Goal: Check status

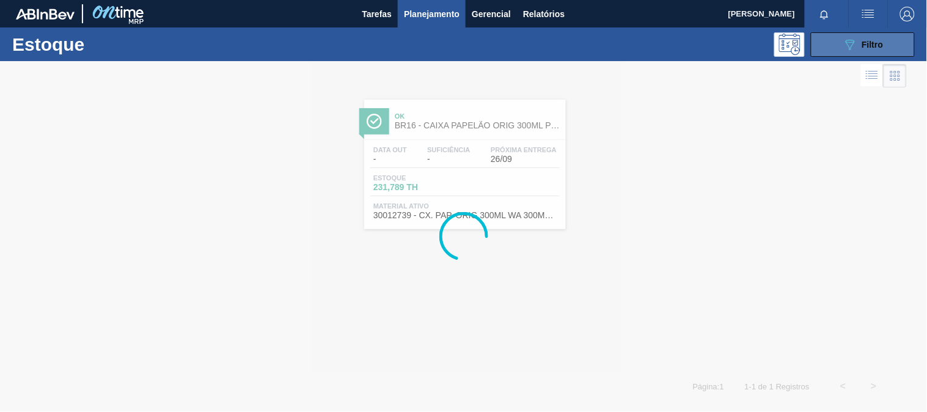
click at [838, 45] on button "089F7B8B-B2A5-4AFE-B5C0-19BA573D28AC Filtro" at bounding box center [863, 44] width 104 height 24
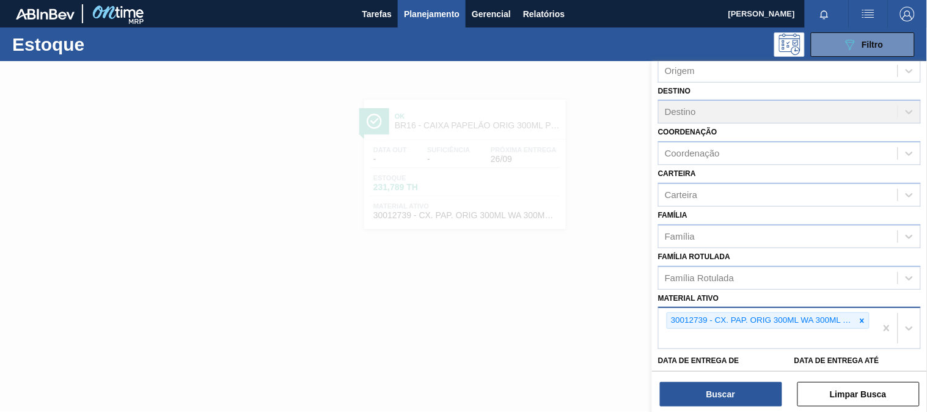
scroll to position [136, 0]
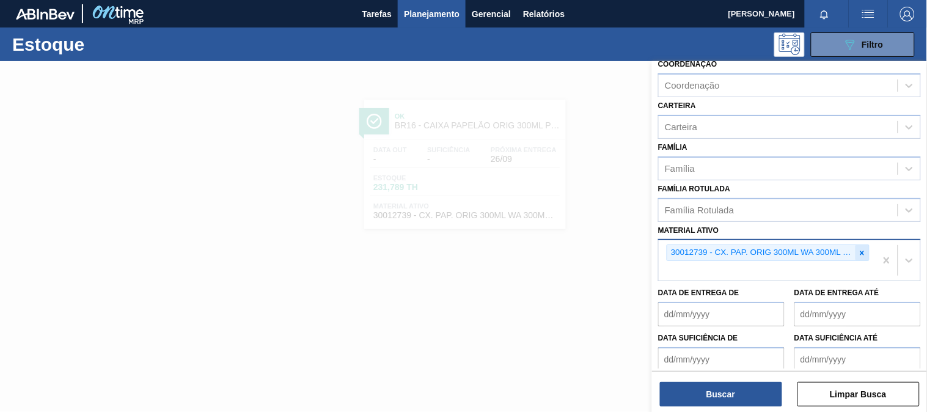
click at [858, 254] on div at bounding box center [861, 252] width 13 height 15
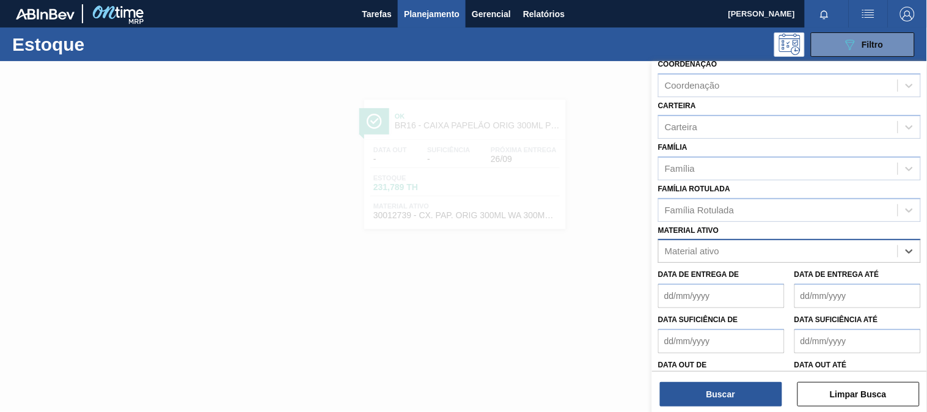
paste ativo "30031884"
type ativo "30031884"
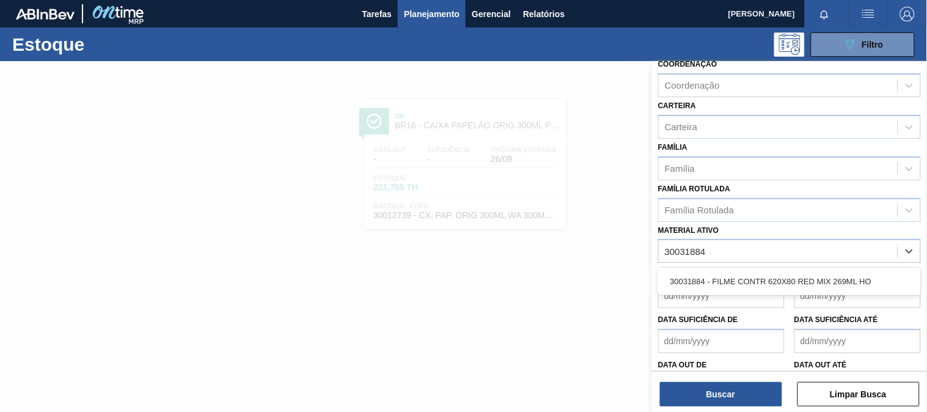
click at [730, 280] on div "30031884 - FILME CONTR 620X80 RED MIX 269ML HO" at bounding box center [789, 281] width 263 height 23
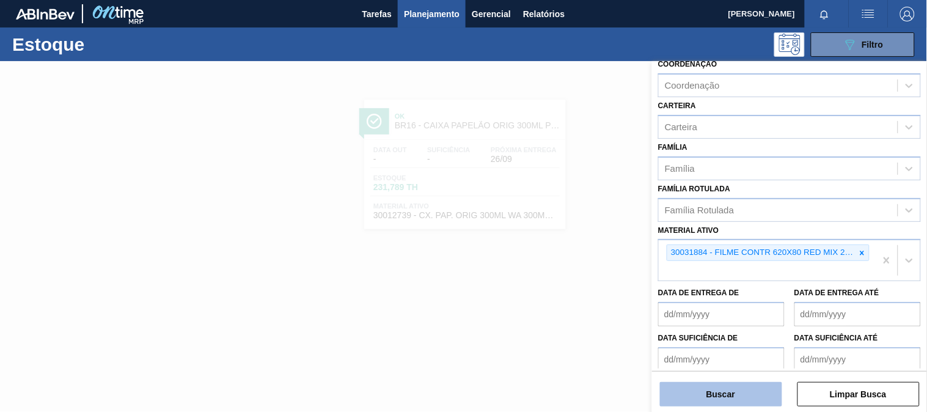
click at [749, 400] on button "Buscar" at bounding box center [721, 394] width 122 height 24
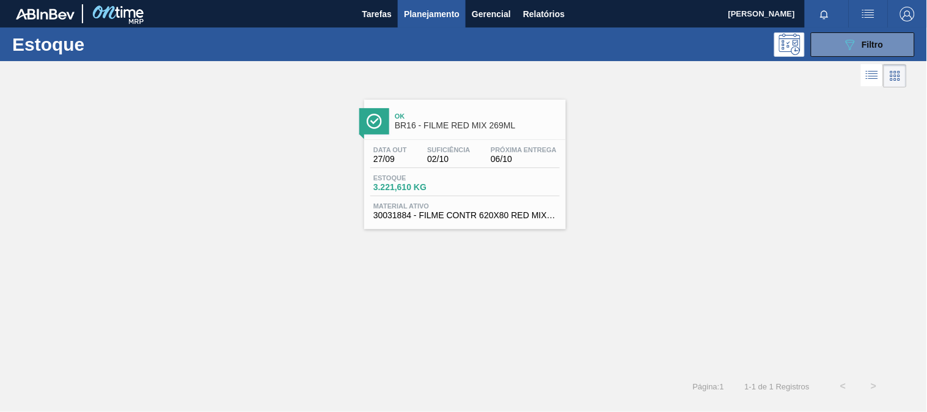
click at [511, 222] on div "Data [DATE] Suficiência 02/10 Próxima Entrega 06/10 Estoque 3.221,610 KG Materi…" at bounding box center [465, 181] width 202 height 83
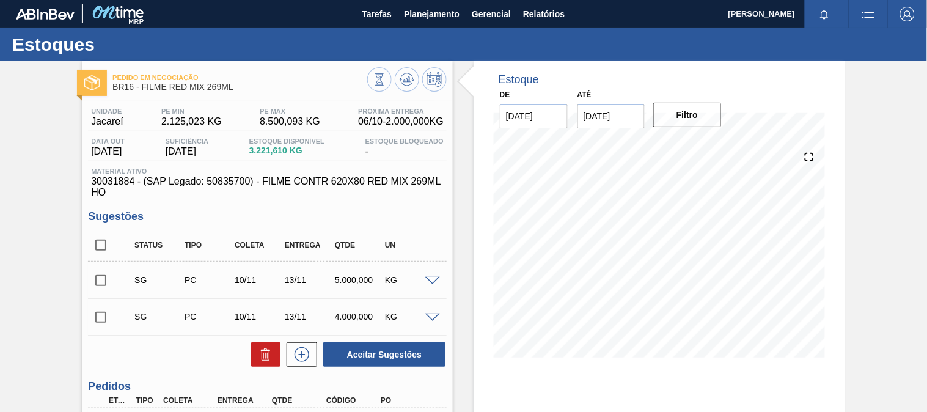
scroll to position [132, 0]
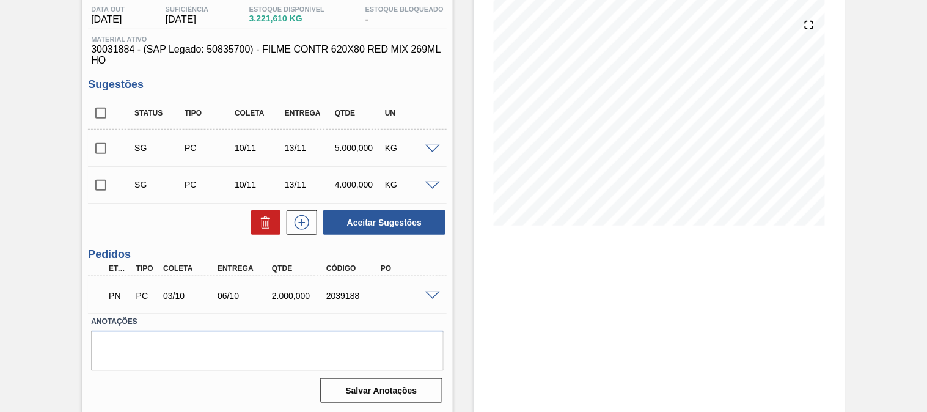
click at [432, 296] on span at bounding box center [432, 295] width 15 height 9
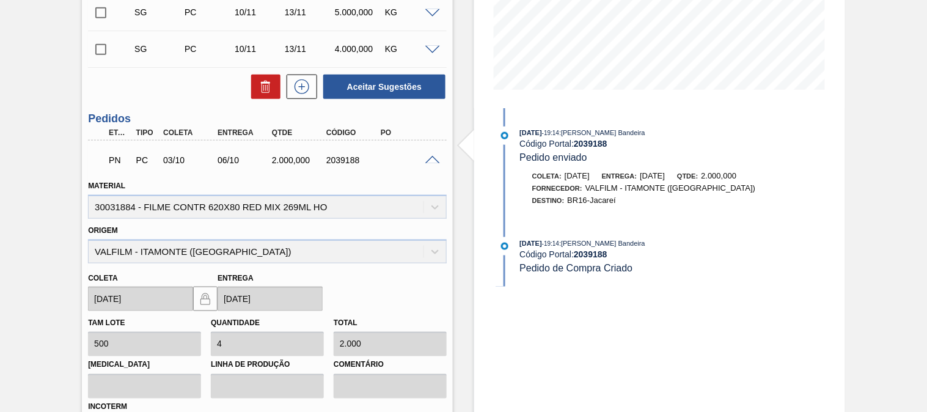
scroll to position [0, 0]
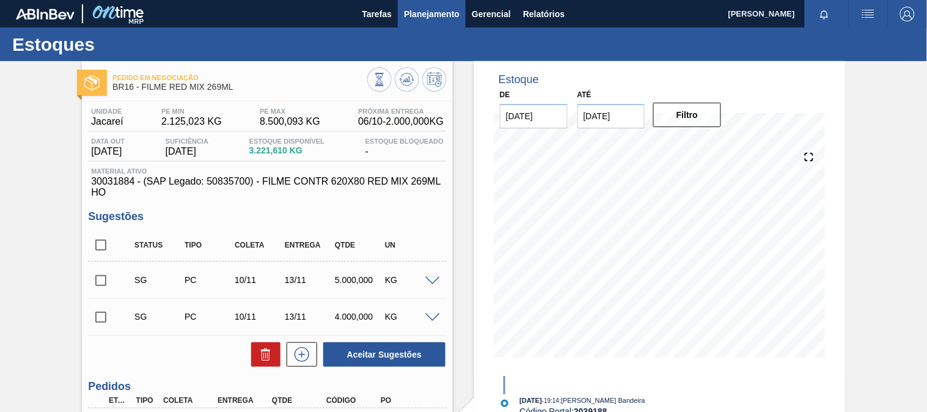
click at [438, 13] on span "Planejamento" at bounding box center [432, 14] width 56 height 15
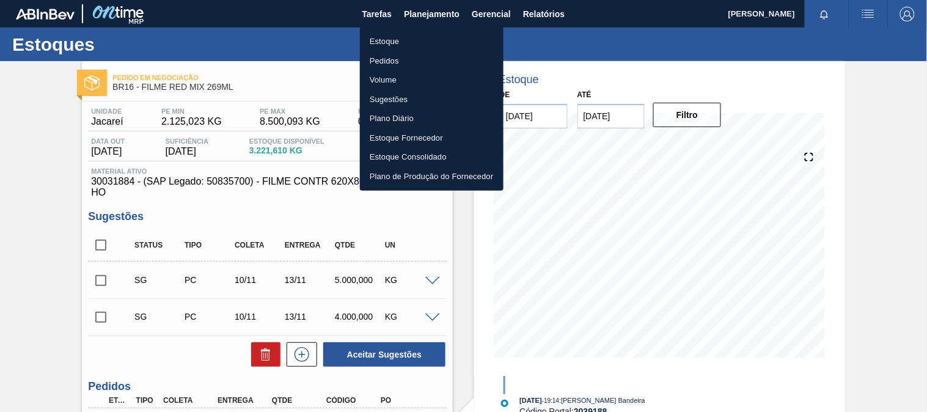
click at [415, 33] on li "Estoque" at bounding box center [432, 42] width 144 height 20
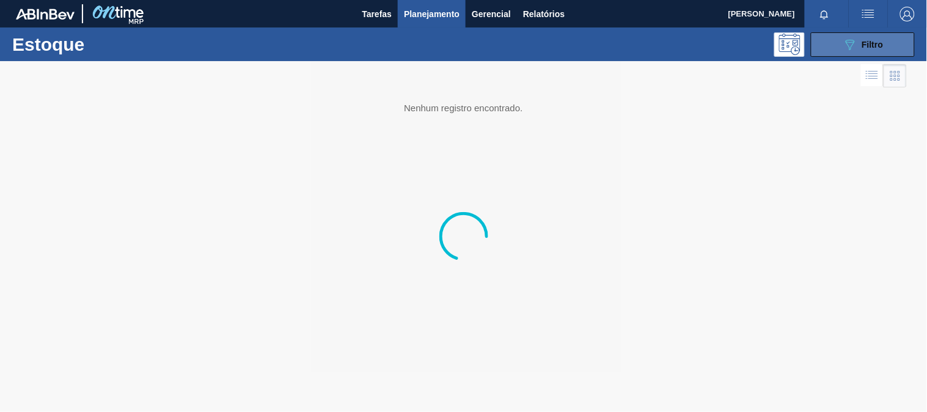
click at [856, 40] on icon "089F7B8B-B2A5-4AFE-B5C0-19BA573D28AC" at bounding box center [849, 44] width 15 height 15
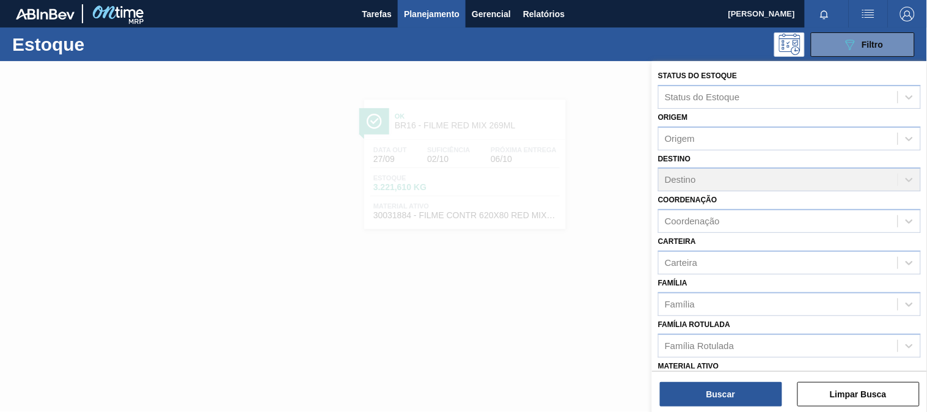
scroll to position [68, 0]
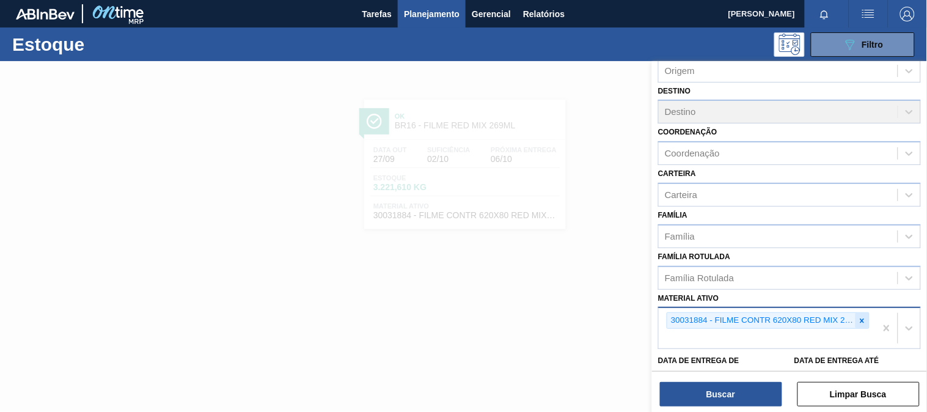
click at [860, 320] on icon at bounding box center [862, 320] width 9 height 9
paste ativo "30034180"
type ativo "30034180"
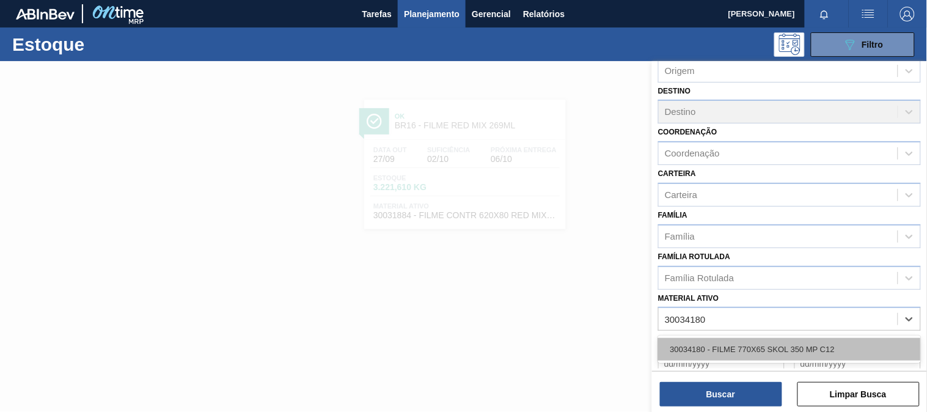
click at [759, 343] on div "30034180 - FILME 770X65 SKOL 350 MP C12" at bounding box center [789, 349] width 263 height 23
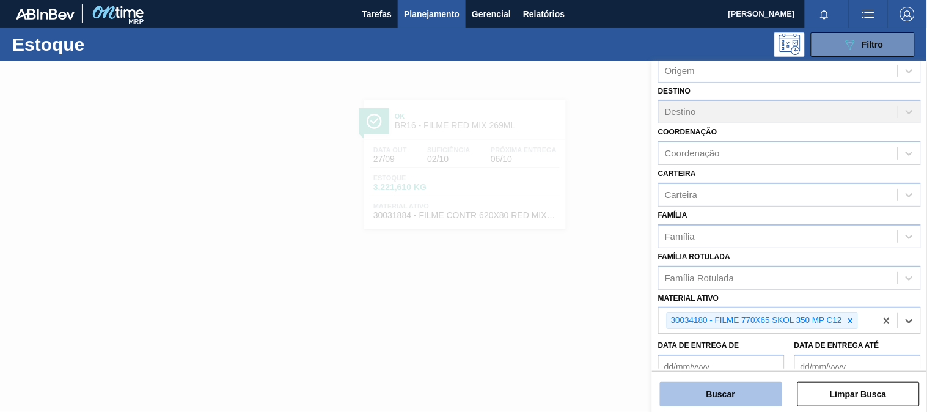
click at [748, 385] on button "Buscar" at bounding box center [721, 394] width 122 height 24
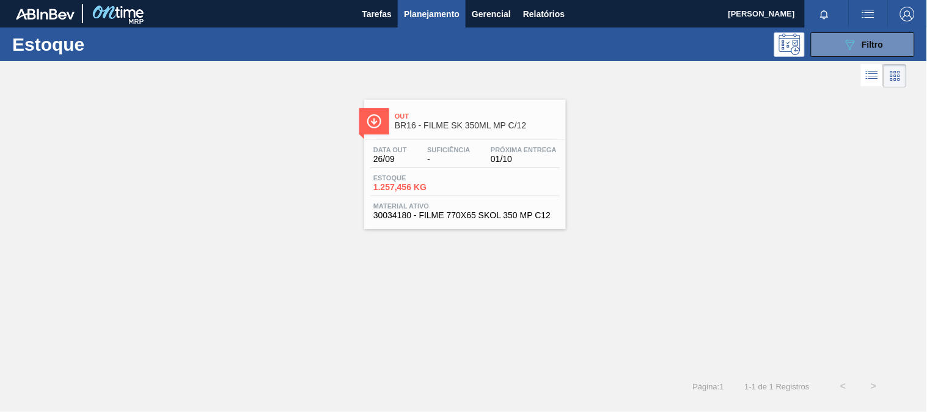
click at [514, 197] on div "Data [DATE] Suficiência - Próxima Entrega 01/10 Estoque 1.257,456 KG Material a…" at bounding box center [465, 181] width 202 height 83
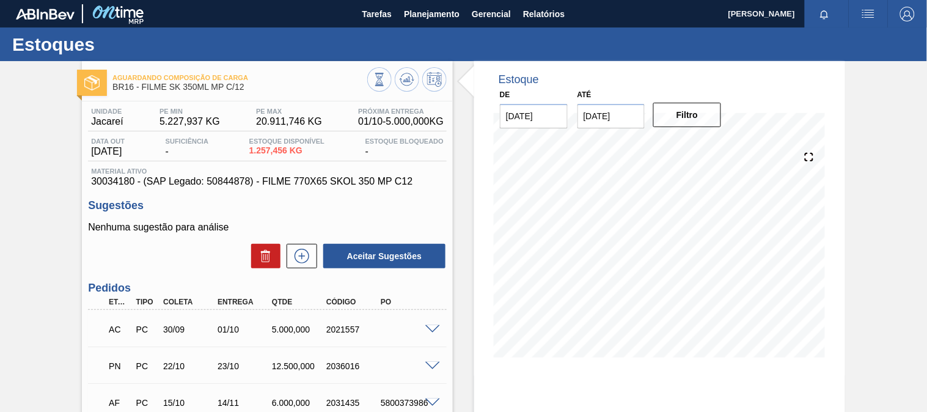
scroll to position [68, 0]
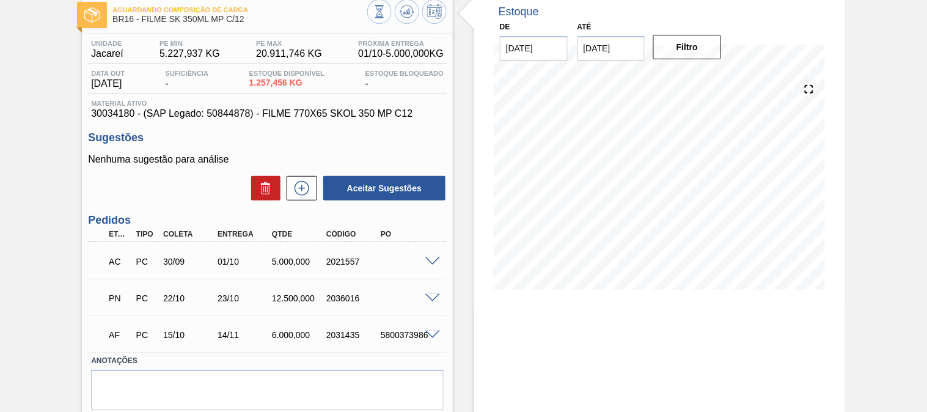
click at [436, 258] on span at bounding box center [432, 261] width 15 height 9
